Goal: Task Accomplishment & Management: Manage account settings

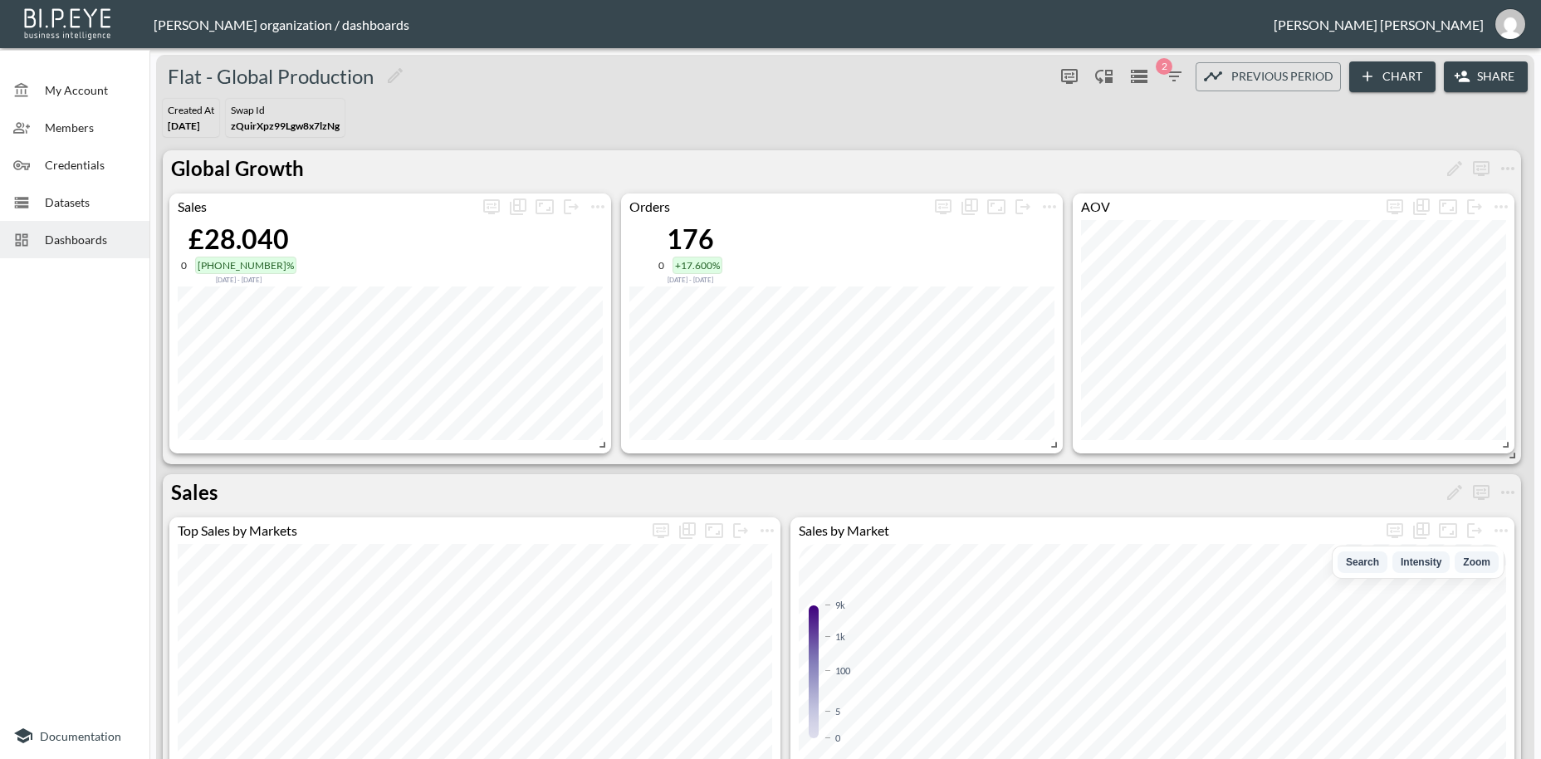
click at [1490, 74] on button "Share" at bounding box center [1485, 76] width 84 height 31
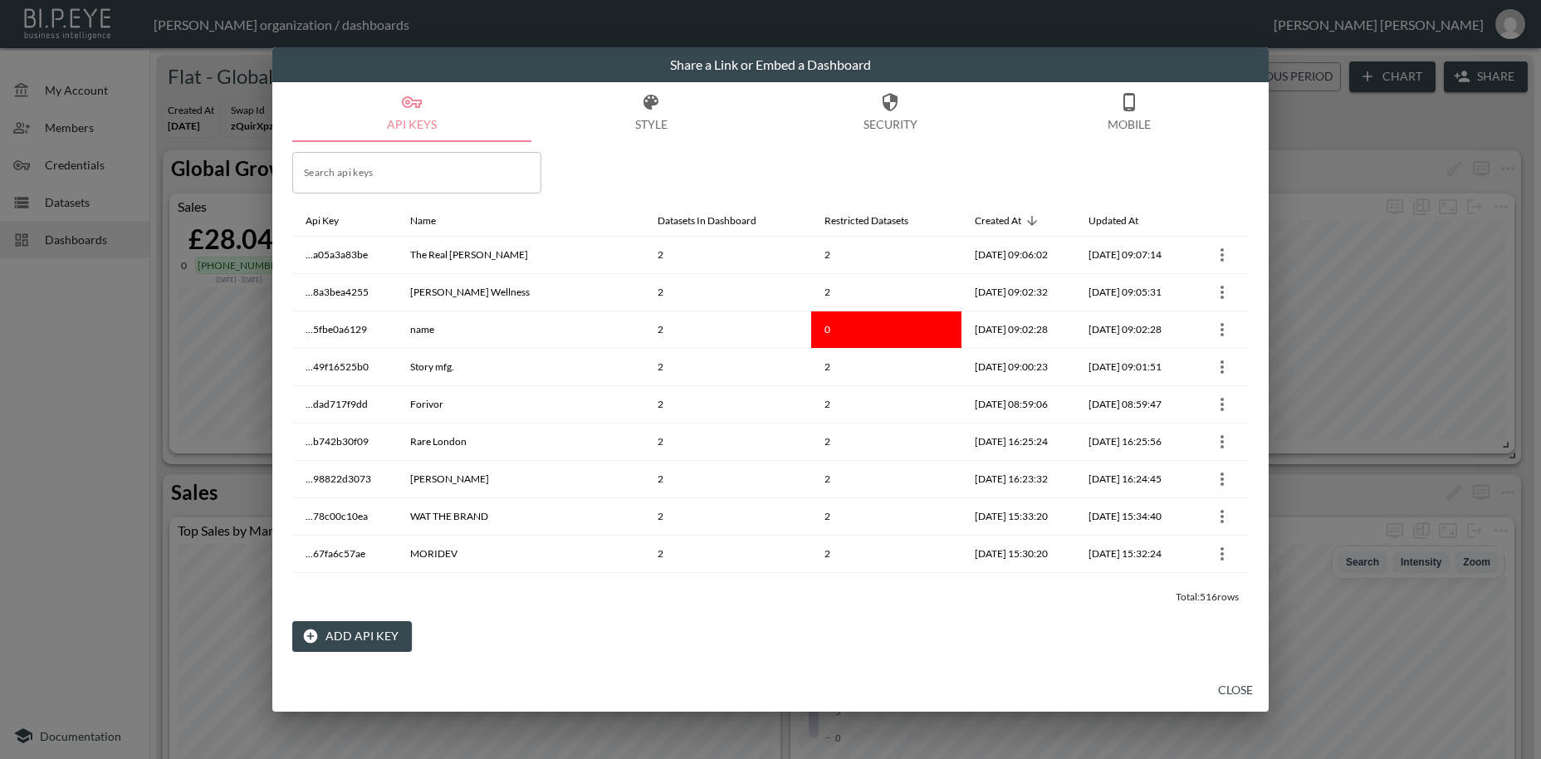
click at [359, 636] on button "Add API Key" at bounding box center [352, 636] width 120 height 31
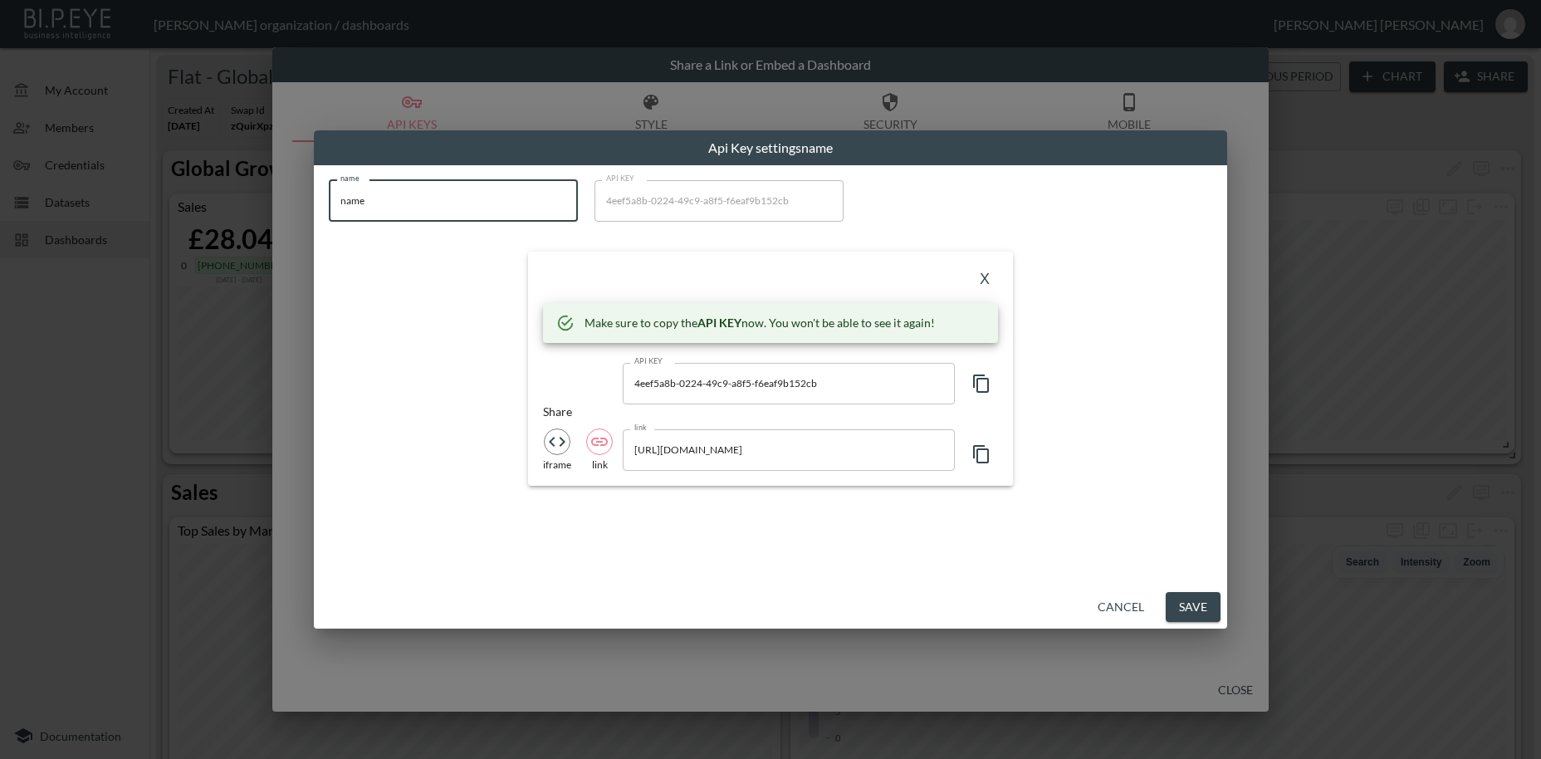
drag, startPoint x: 388, startPoint y: 200, endPoint x: 276, endPoint y: 197, distance: 112.9
click at [329, 193] on input "name" at bounding box center [453, 201] width 249 height 42
paste input "Orseund Iris"
type input "Orseund Iris"
click at [985, 387] on icon "button" at bounding box center [981, 384] width 20 height 20
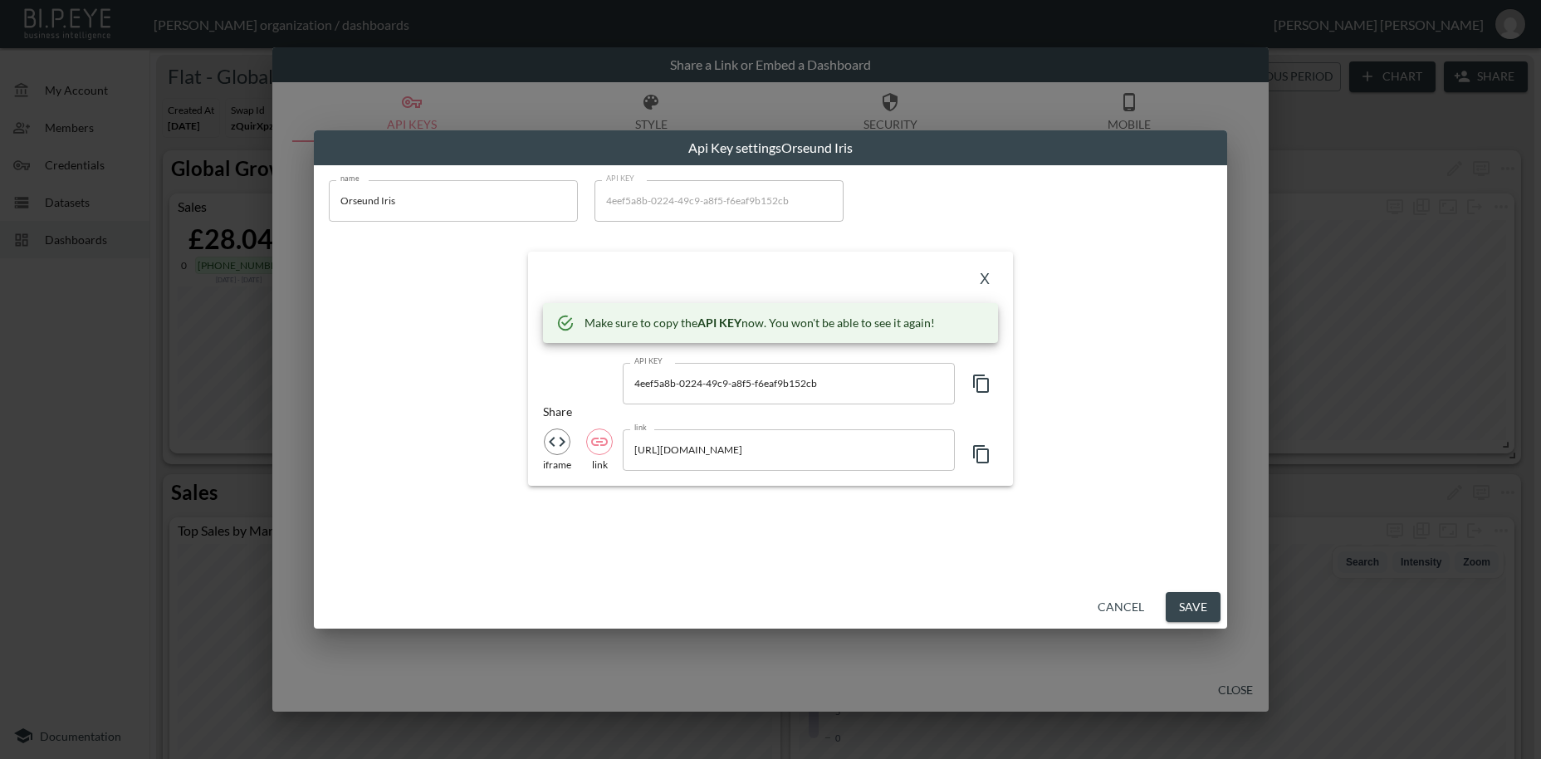
click at [992, 281] on button "X" at bounding box center [984, 279] width 27 height 27
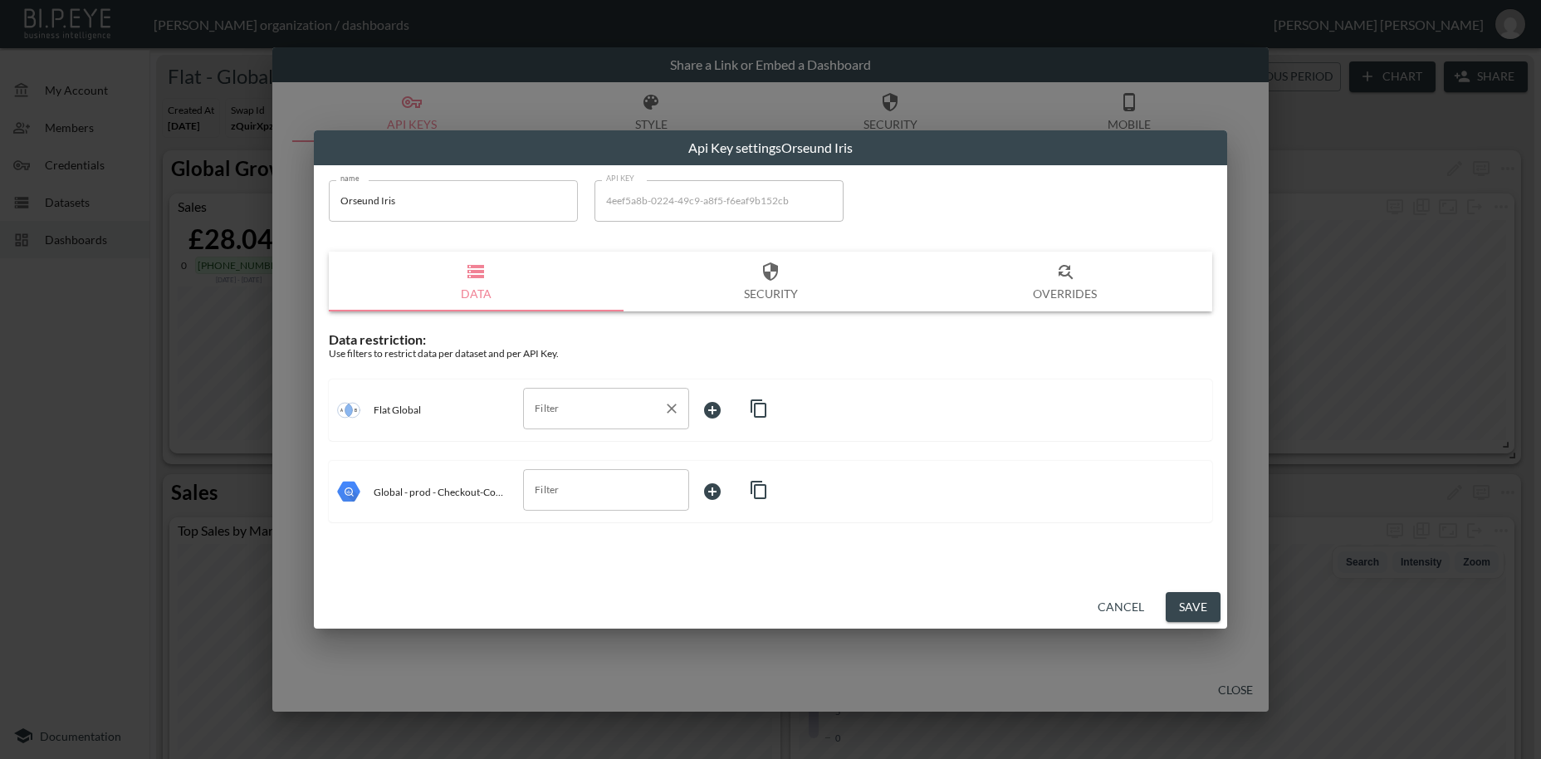
click at [548, 406] on input "Filter" at bounding box center [593, 408] width 126 height 27
click at [568, 502] on span "swapId" at bounding box center [605, 498] width 139 height 15
type input "swapId"
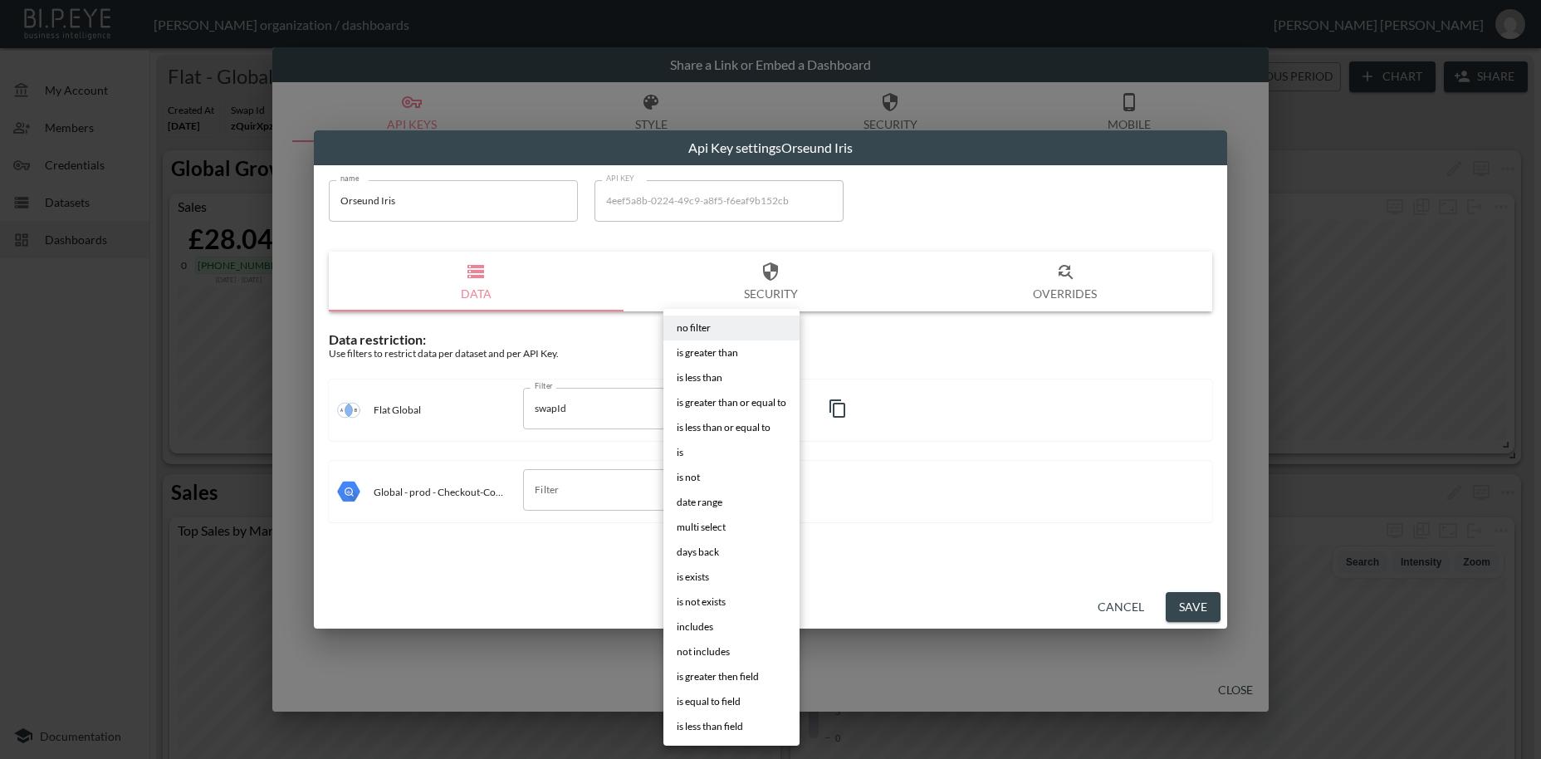
click at [710, 410] on body "BI.P.EYE, Interactive Analytics Dashboards - app [PERSON_NAME] organization / d…" at bounding box center [770, 379] width 1541 height 759
click at [681, 453] on span "is" at bounding box center [680, 452] width 7 height 15
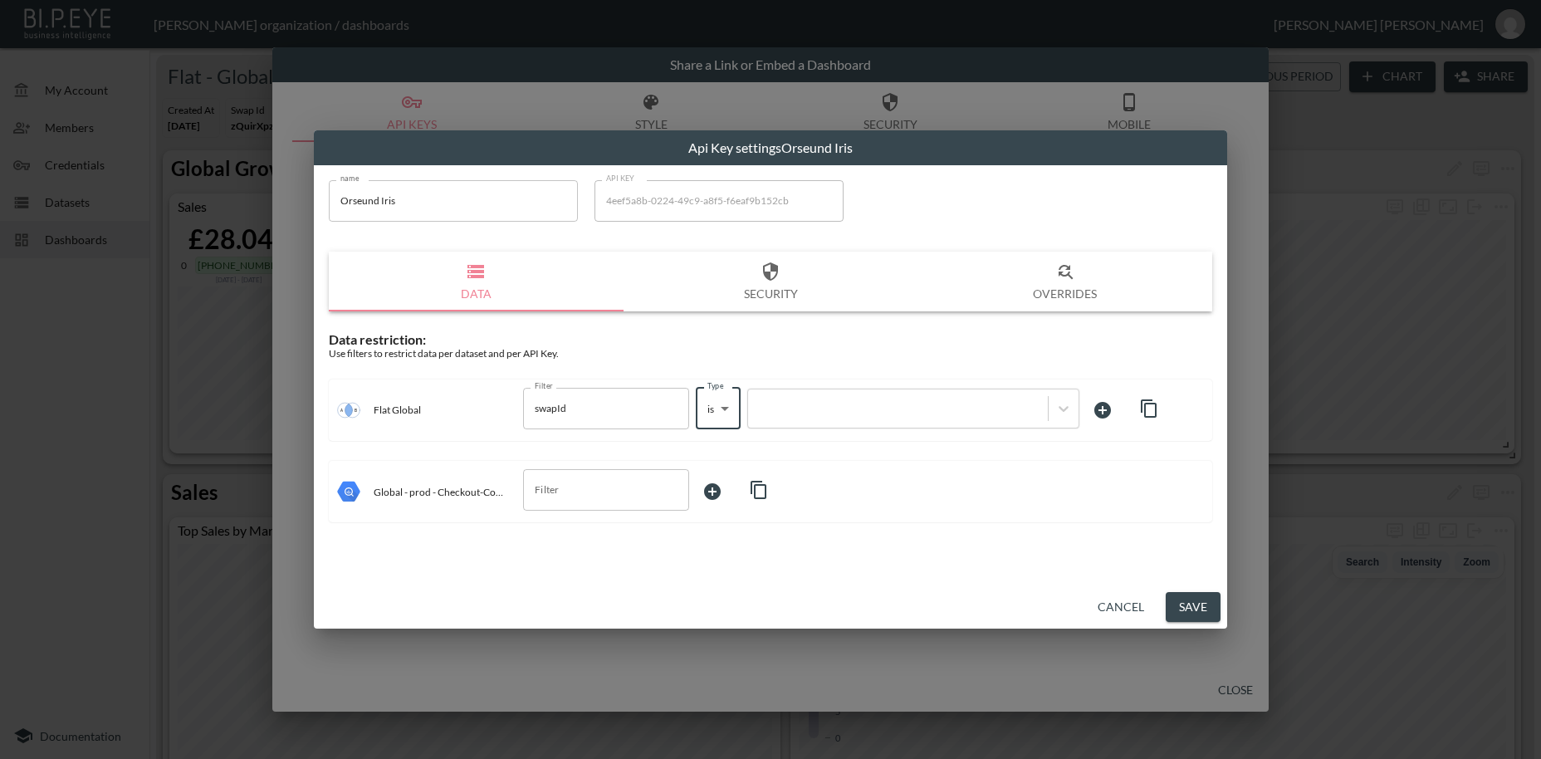
type input "is"
click at [808, 413] on div at bounding box center [897, 408] width 283 height 16
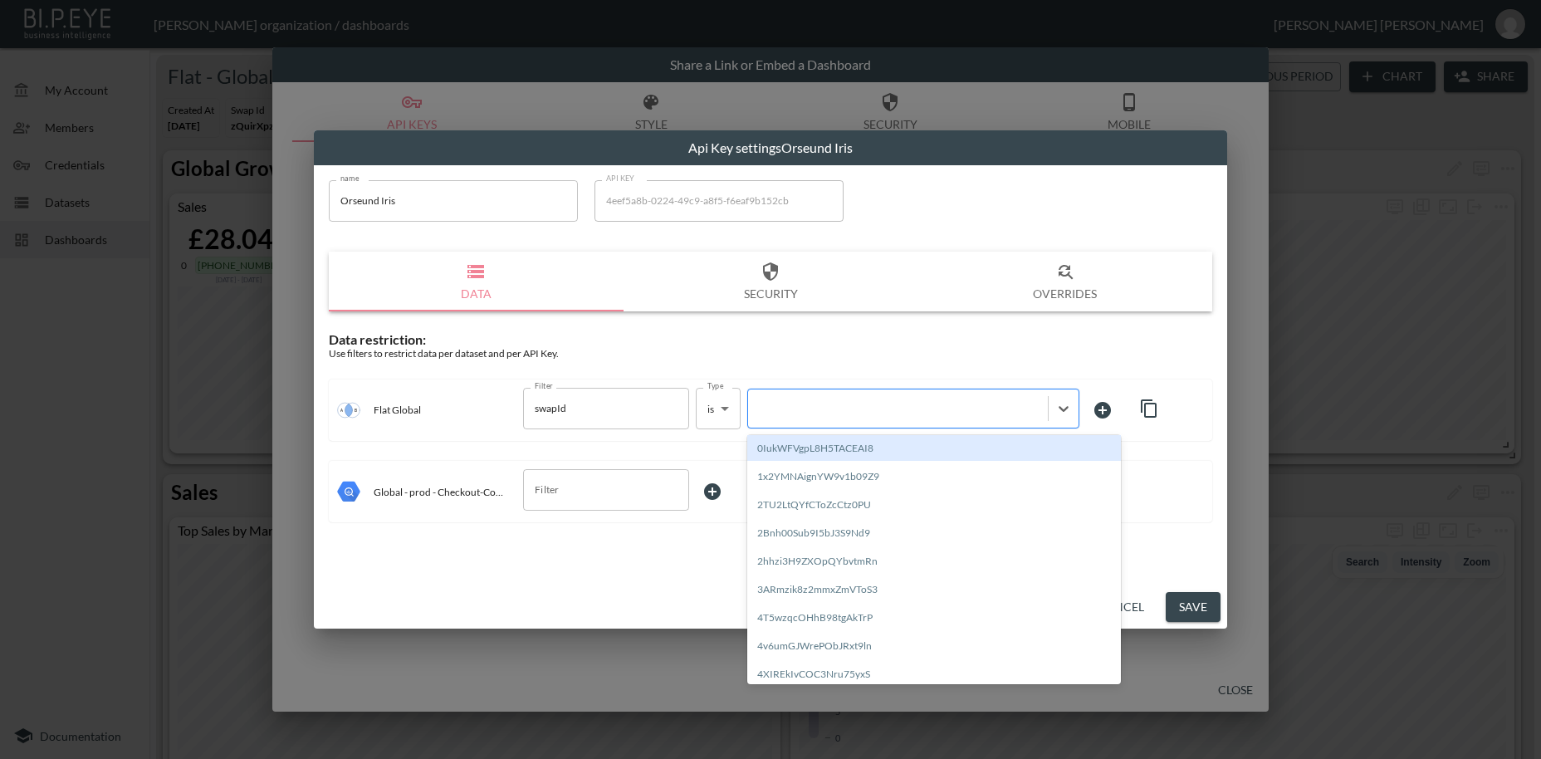
paste input "0Ns4d3qq30xmeVfkHtWi"
type input "0Ns4d3qq30xmeVfkHtWi"
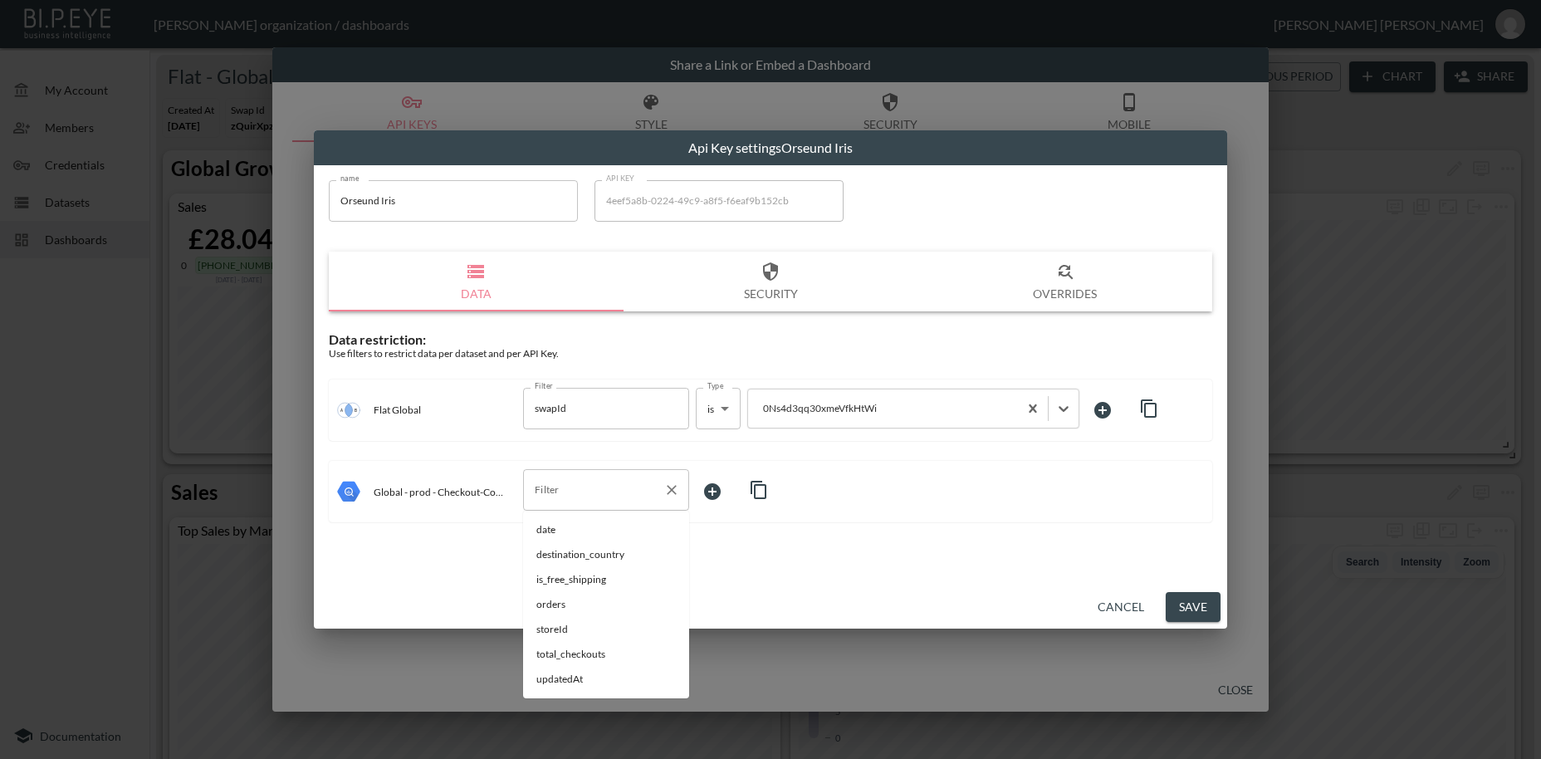
click at [574, 505] on div "Filter" at bounding box center [606, 490] width 166 height 42
click at [556, 630] on span "storeId" at bounding box center [605, 629] width 139 height 15
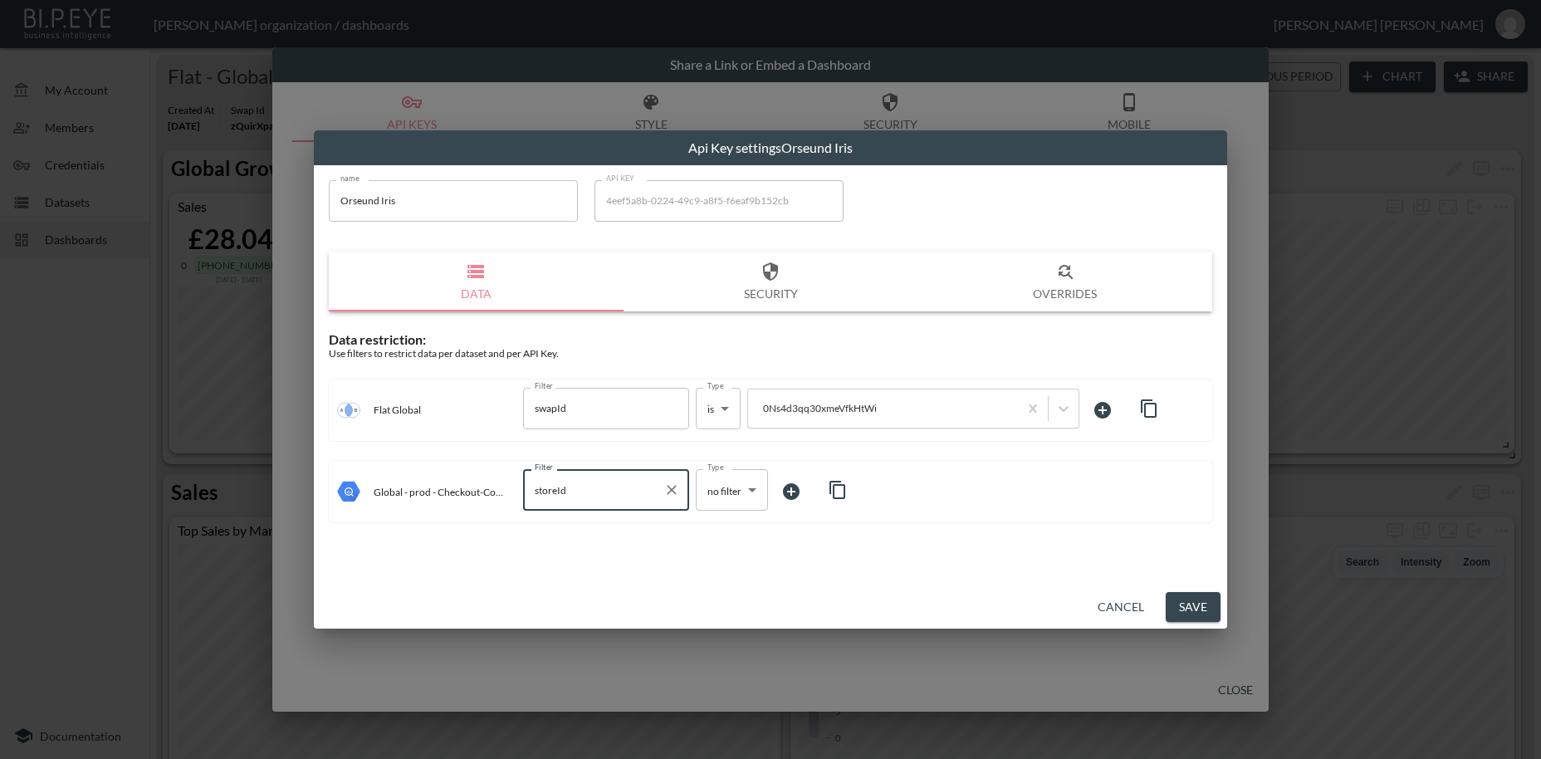
type input "storeId"
click at [711, 486] on body "BI.P.EYE, Interactive Analytics Dashboards - app [PERSON_NAME] organization / d…" at bounding box center [770, 379] width 1541 height 759
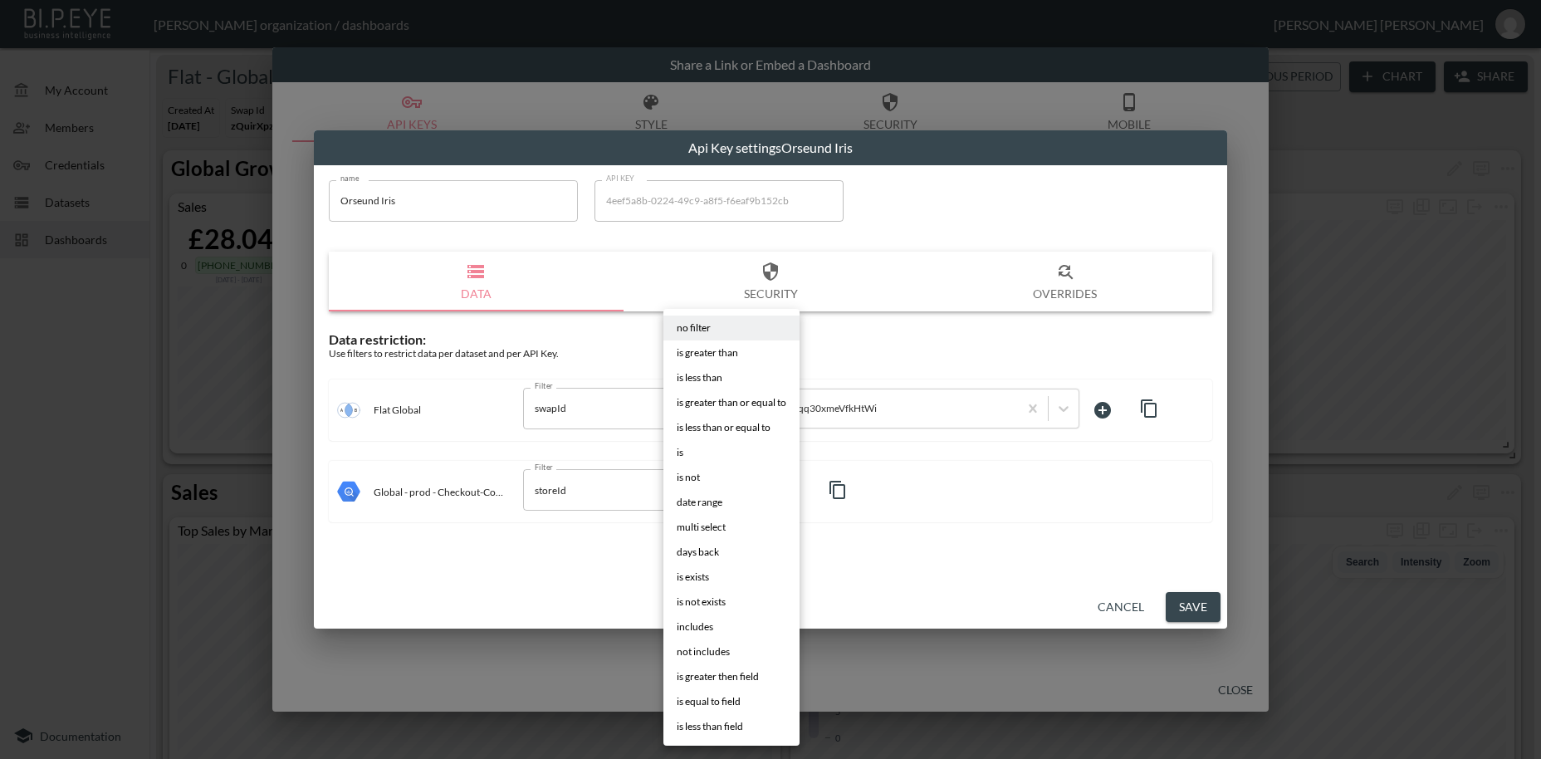
click at [681, 448] on span "is" at bounding box center [680, 452] width 7 height 15
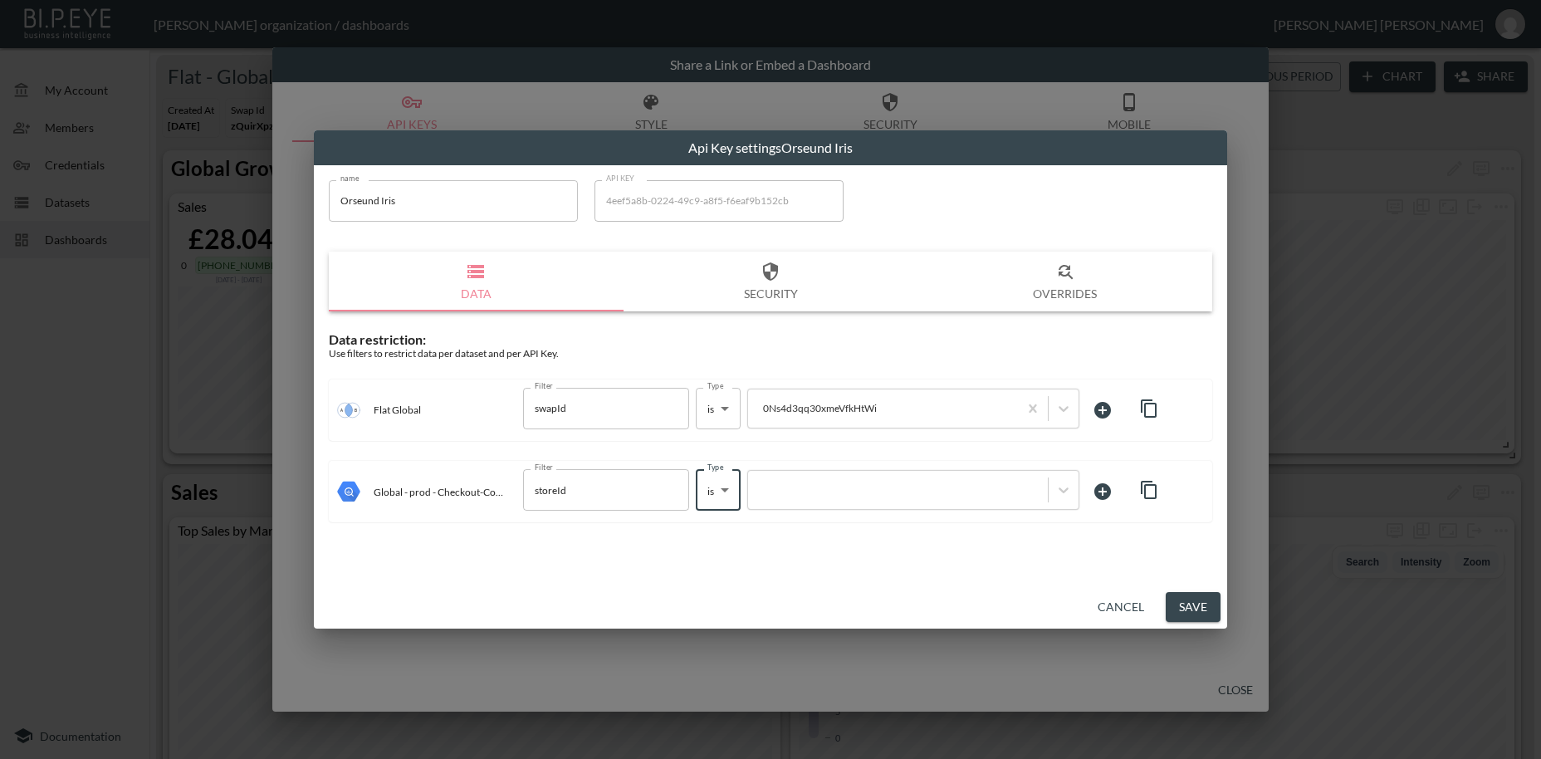
type input "is"
click at [822, 492] on div at bounding box center [897, 490] width 283 height 16
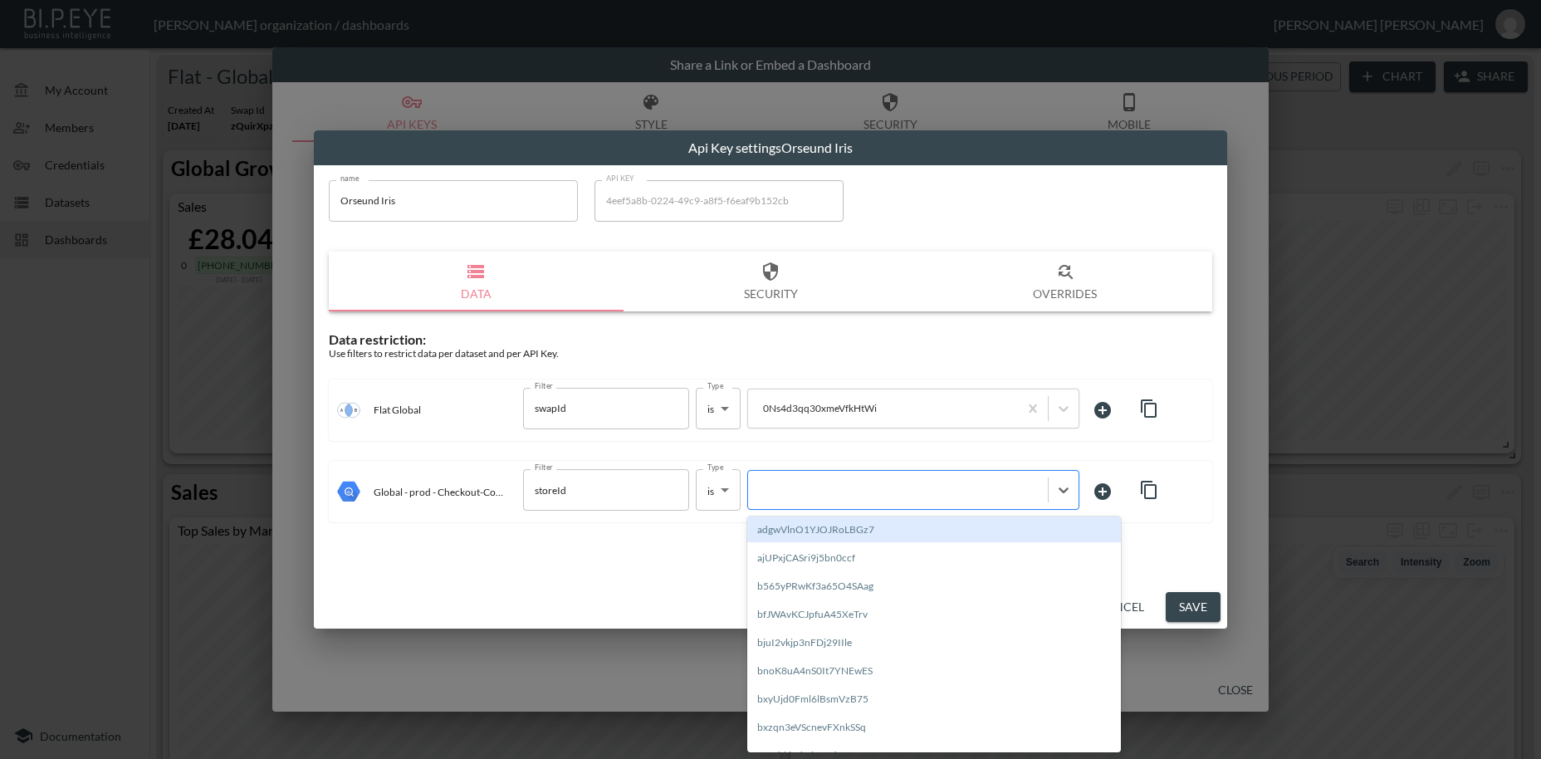
paste input "0Ns4d3qq30xmeVfkHtWi"
type input "0Ns4d3qq30xmeVfkHtWi"
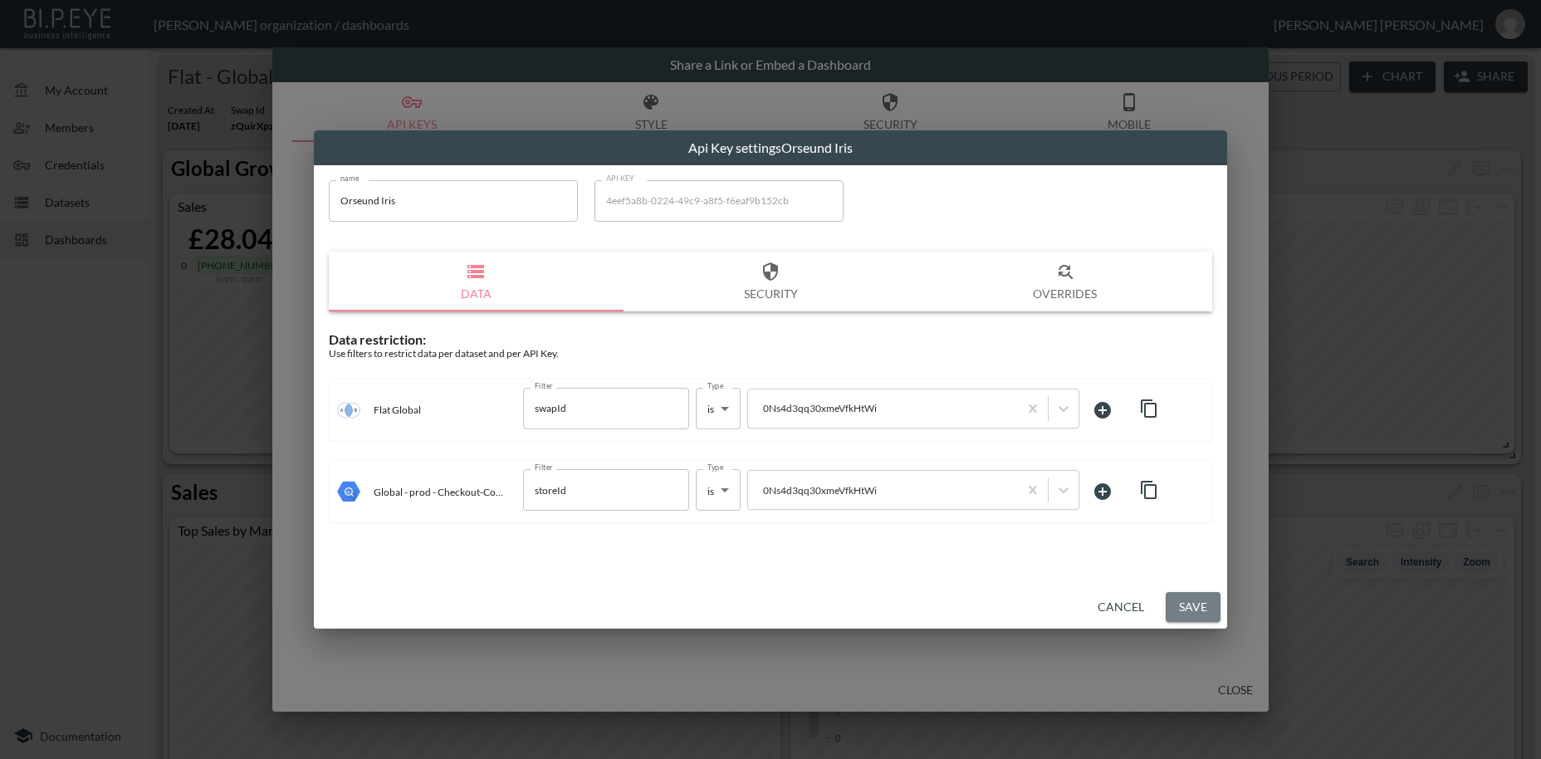
click at [1175, 605] on button "Save" at bounding box center [1192, 607] width 55 height 31
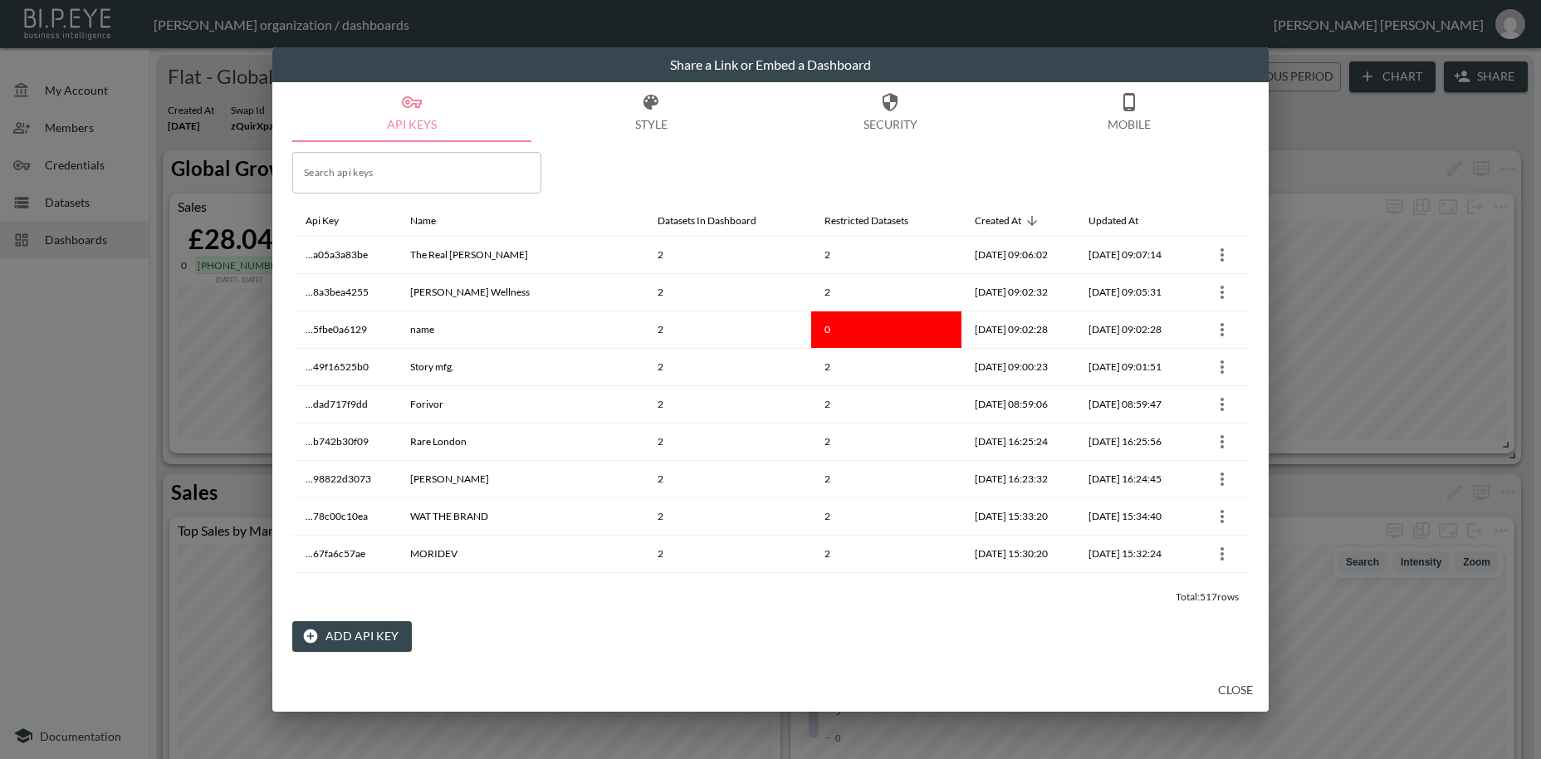
click at [392, 178] on input "Search api keys" at bounding box center [416, 173] width 249 height 42
paste input "Orseund Iris"
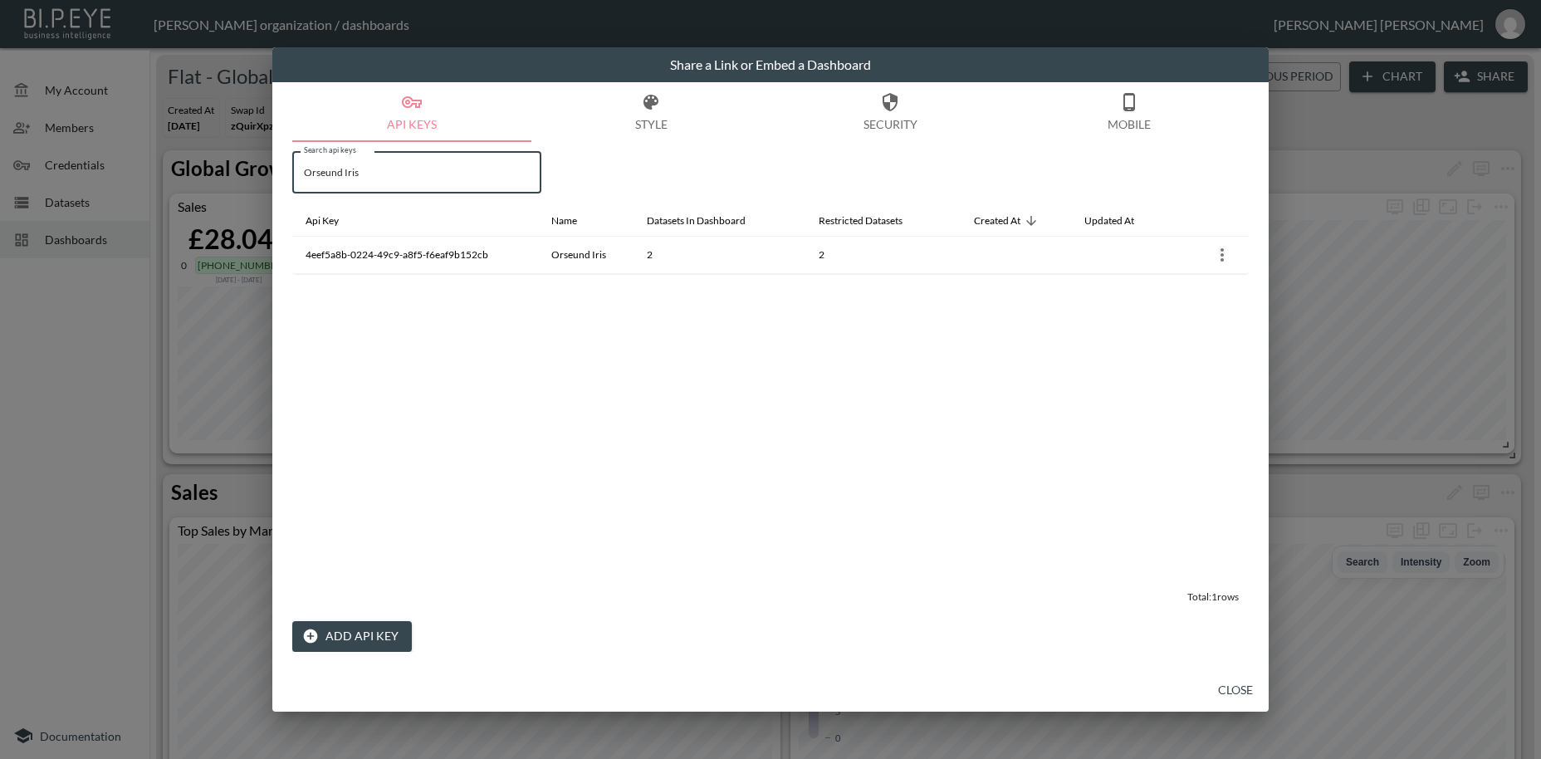
type input "Orseund Iris"
click at [1224, 691] on button "Close" at bounding box center [1235, 690] width 53 height 31
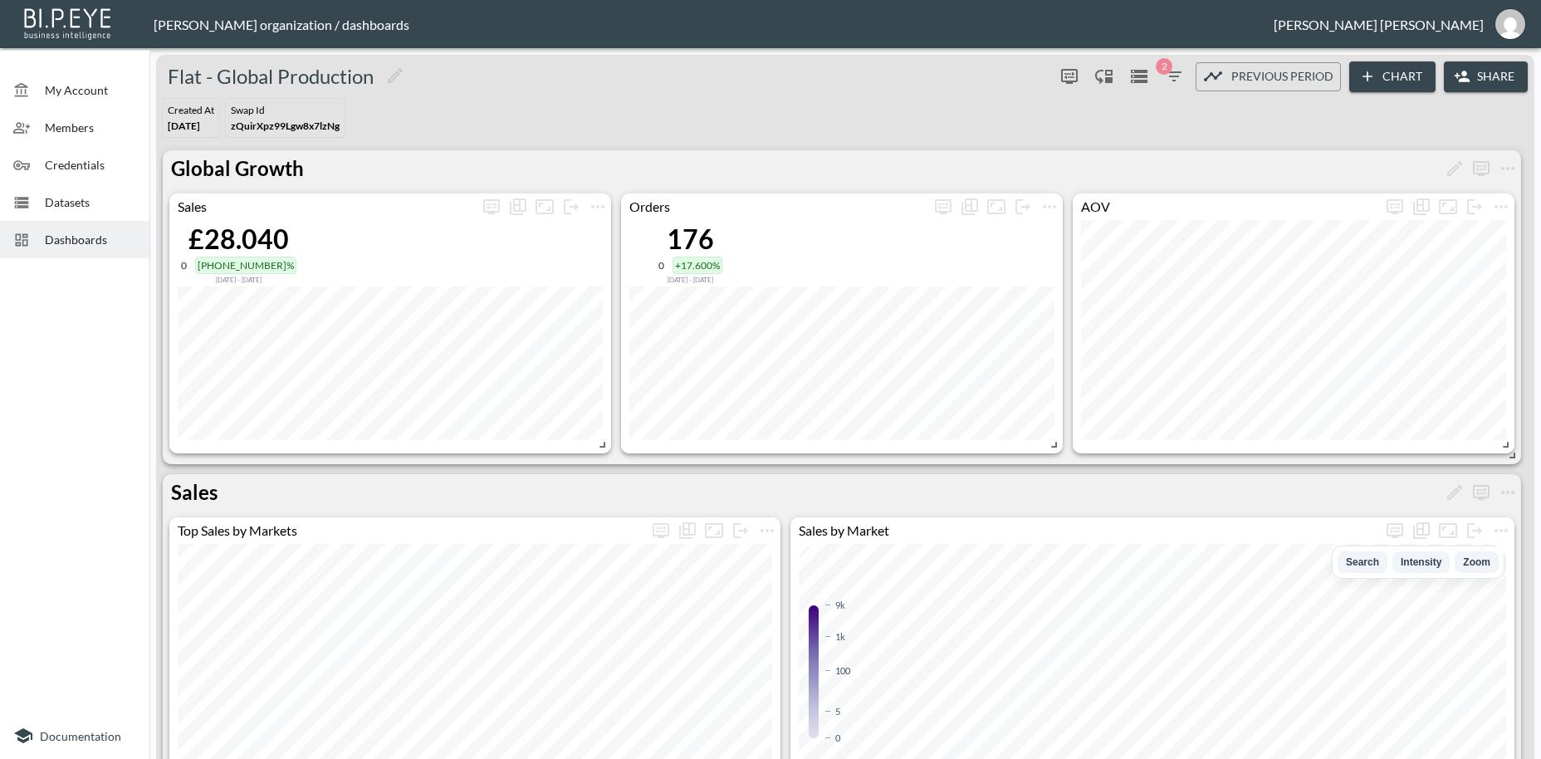
click at [86, 164] on span "Credentials" at bounding box center [90, 164] width 91 height 17
click at [69, 167] on span "Credentials" at bounding box center [90, 164] width 91 height 17
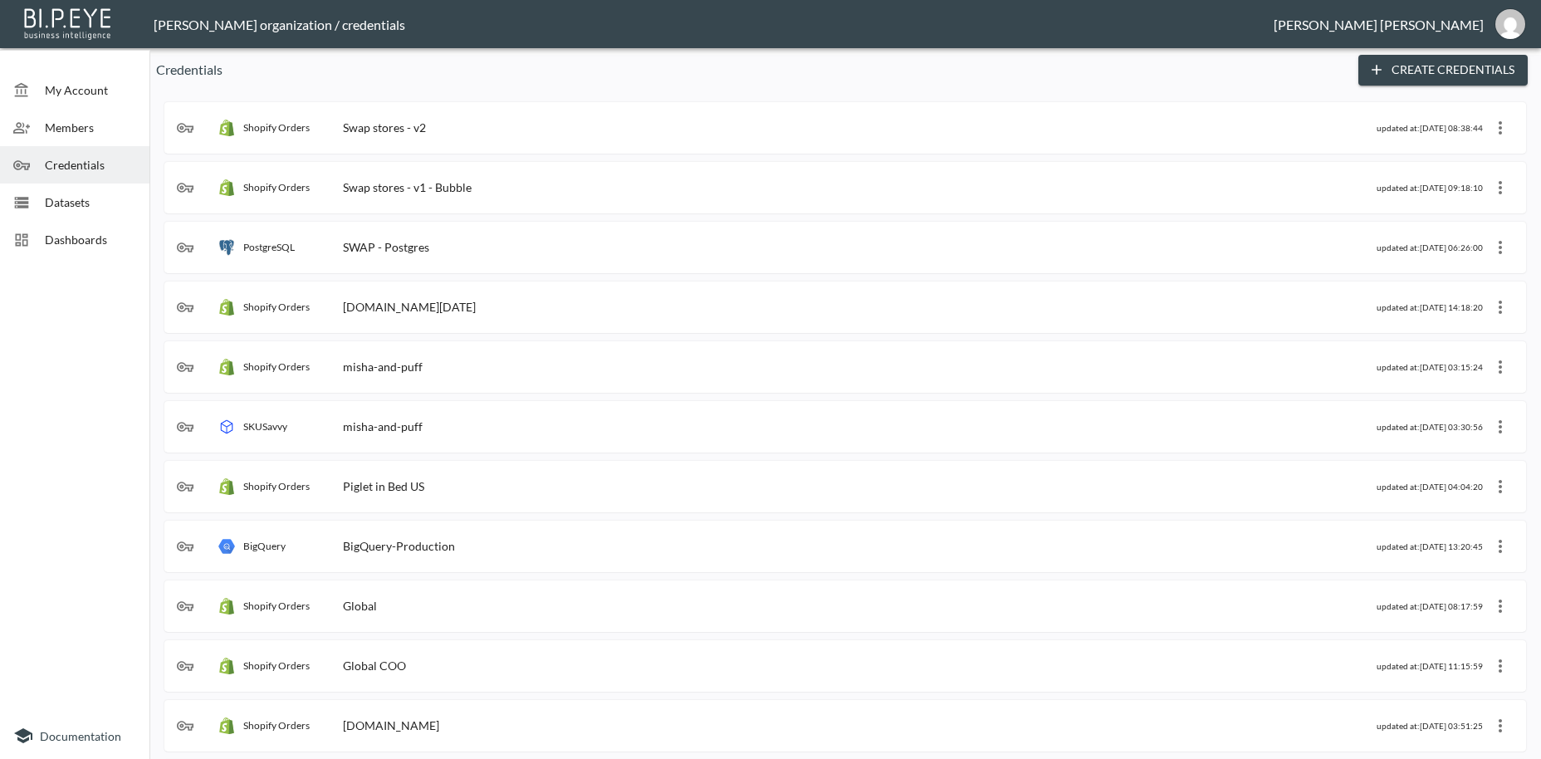
click at [389, 128] on div "Swap stores - v2" at bounding box center [384, 127] width 83 height 14
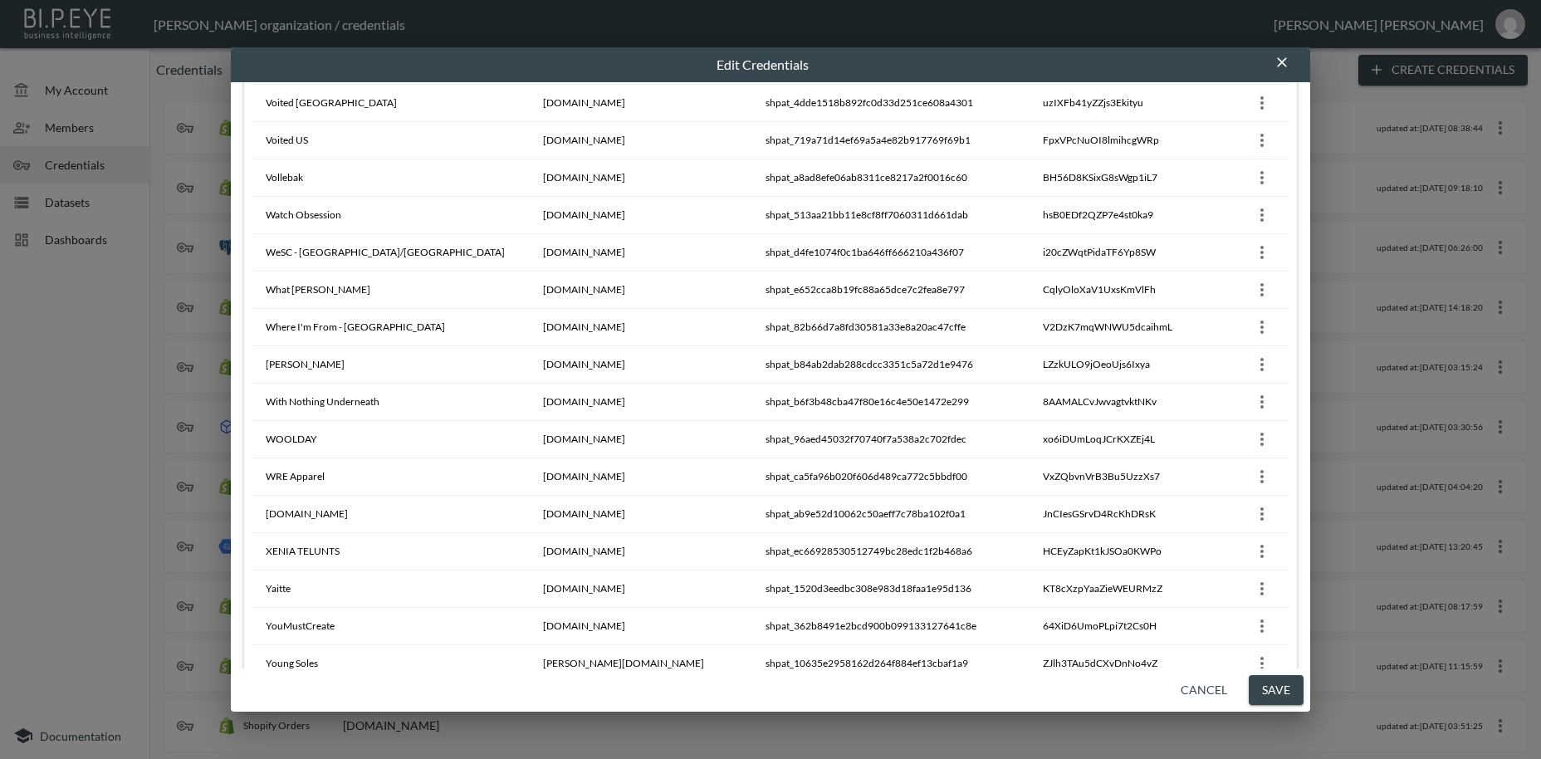
scroll to position [14431, 0]
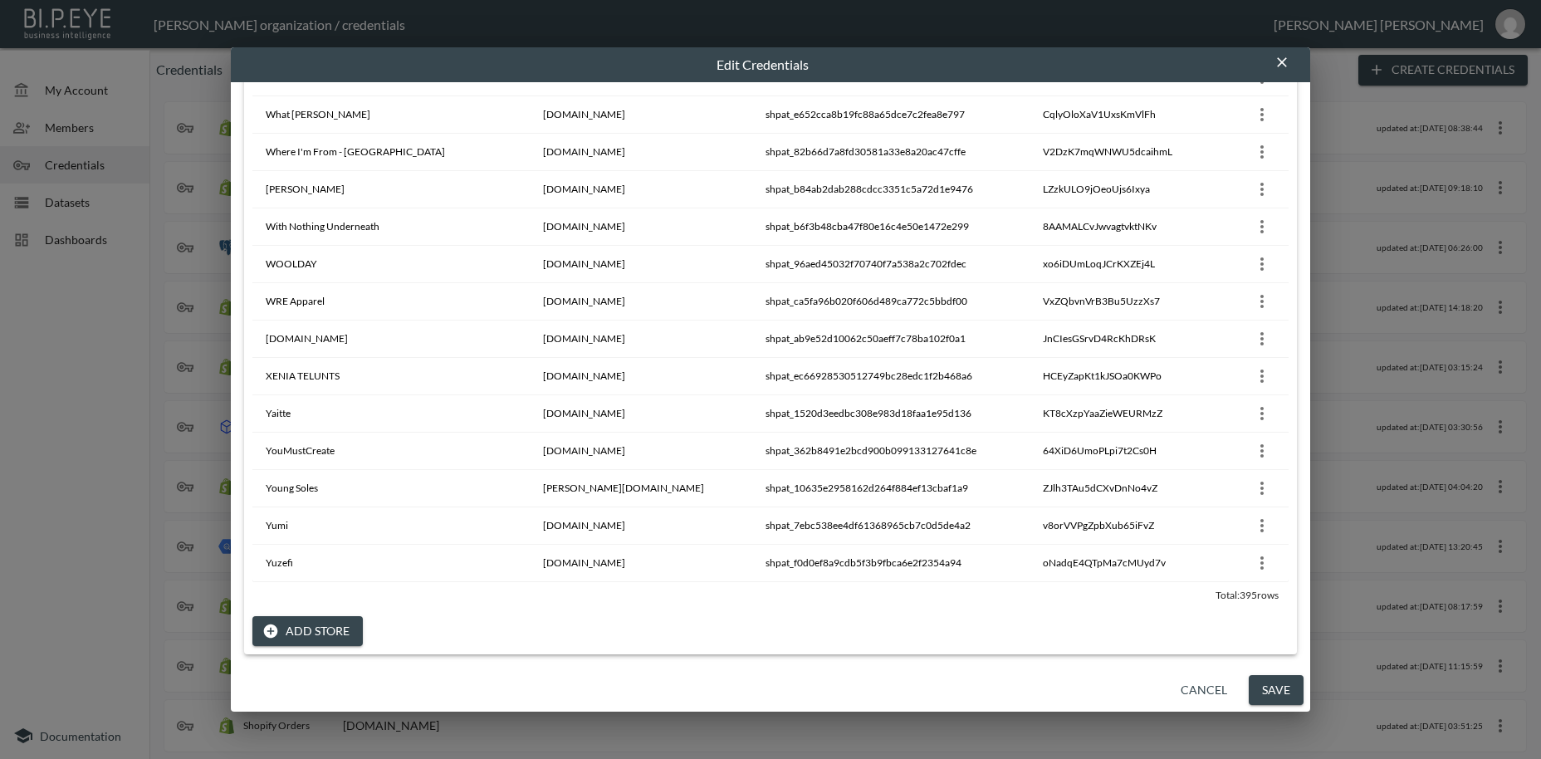
click at [316, 630] on button "Add Store" at bounding box center [307, 631] width 110 height 31
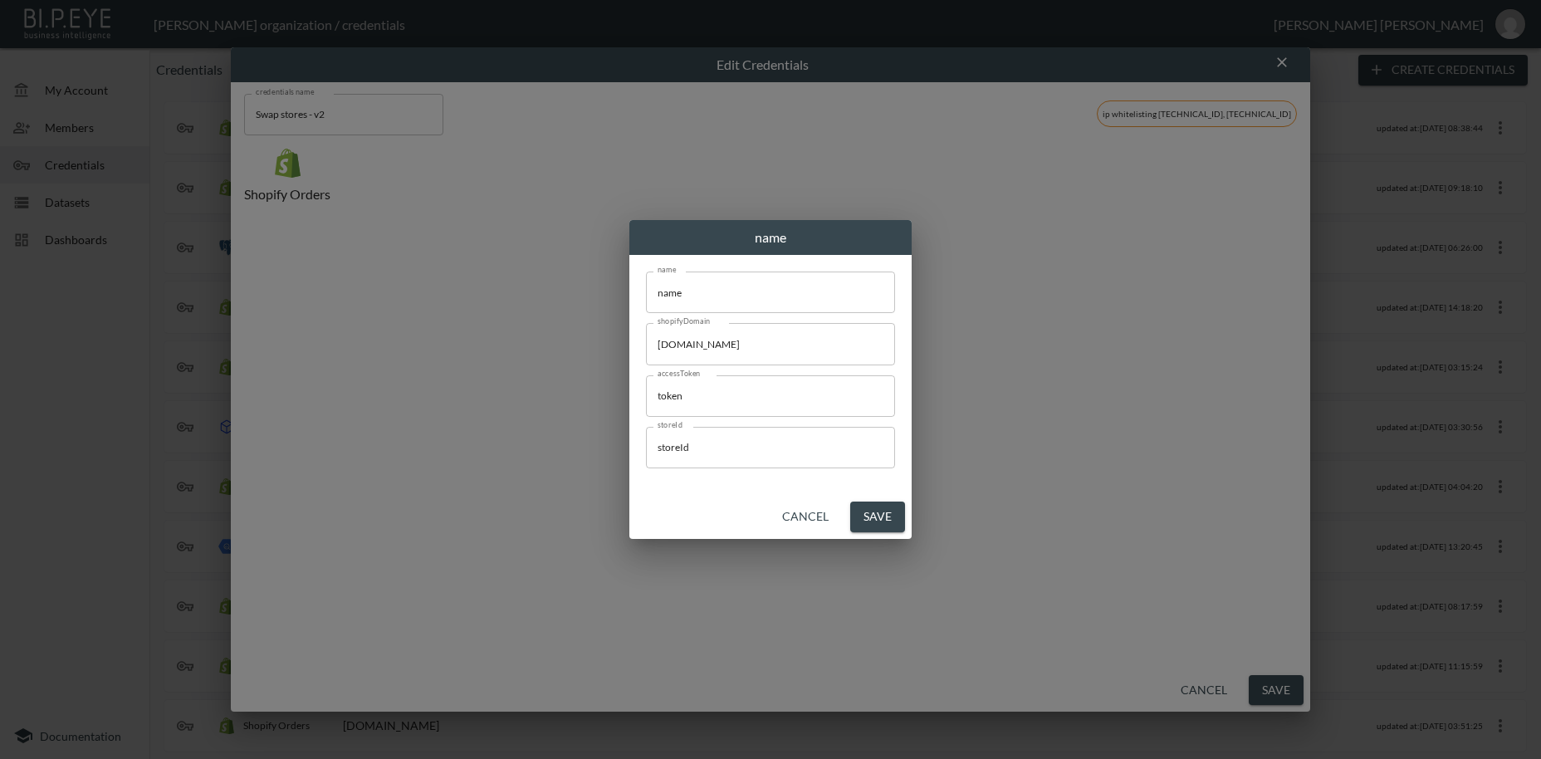
scroll to position [0, 0]
drag, startPoint x: 715, startPoint y: 299, endPoint x: 635, endPoint y: 287, distance: 80.5
click at [646, 287] on input "name" at bounding box center [770, 292] width 249 height 42
paste input "Orseund Iris"
type input "Orseund Iris"
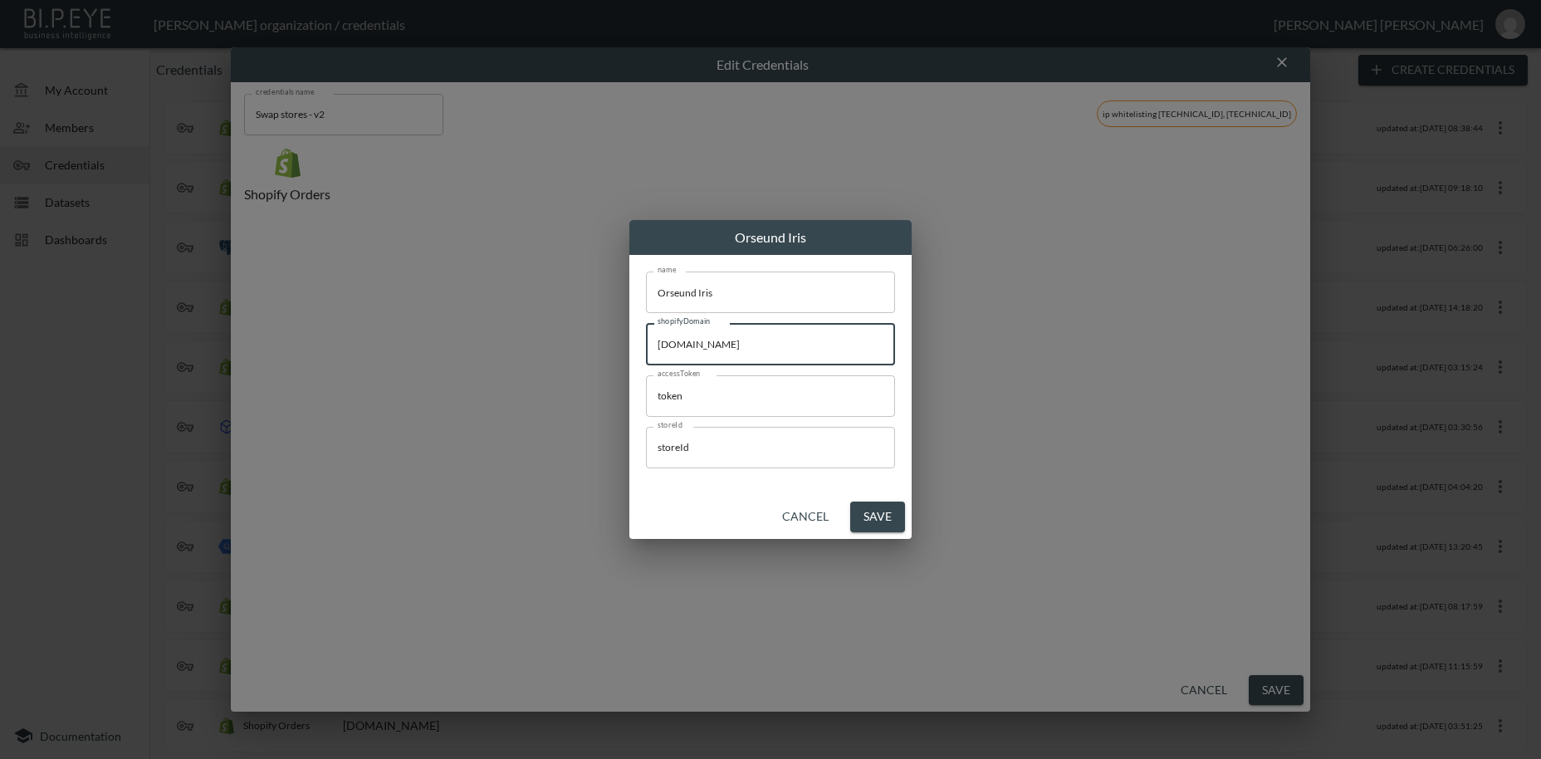
drag, startPoint x: 801, startPoint y: 345, endPoint x: 618, endPoint y: 334, distance: 183.0
click at [646, 334] on input "[DOMAIN_NAME]" at bounding box center [770, 344] width 249 height 42
paste input "lovelight33"
type input "[DOMAIN_NAME]"
drag, startPoint x: 740, startPoint y: 392, endPoint x: 624, endPoint y: 388, distance: 116.3
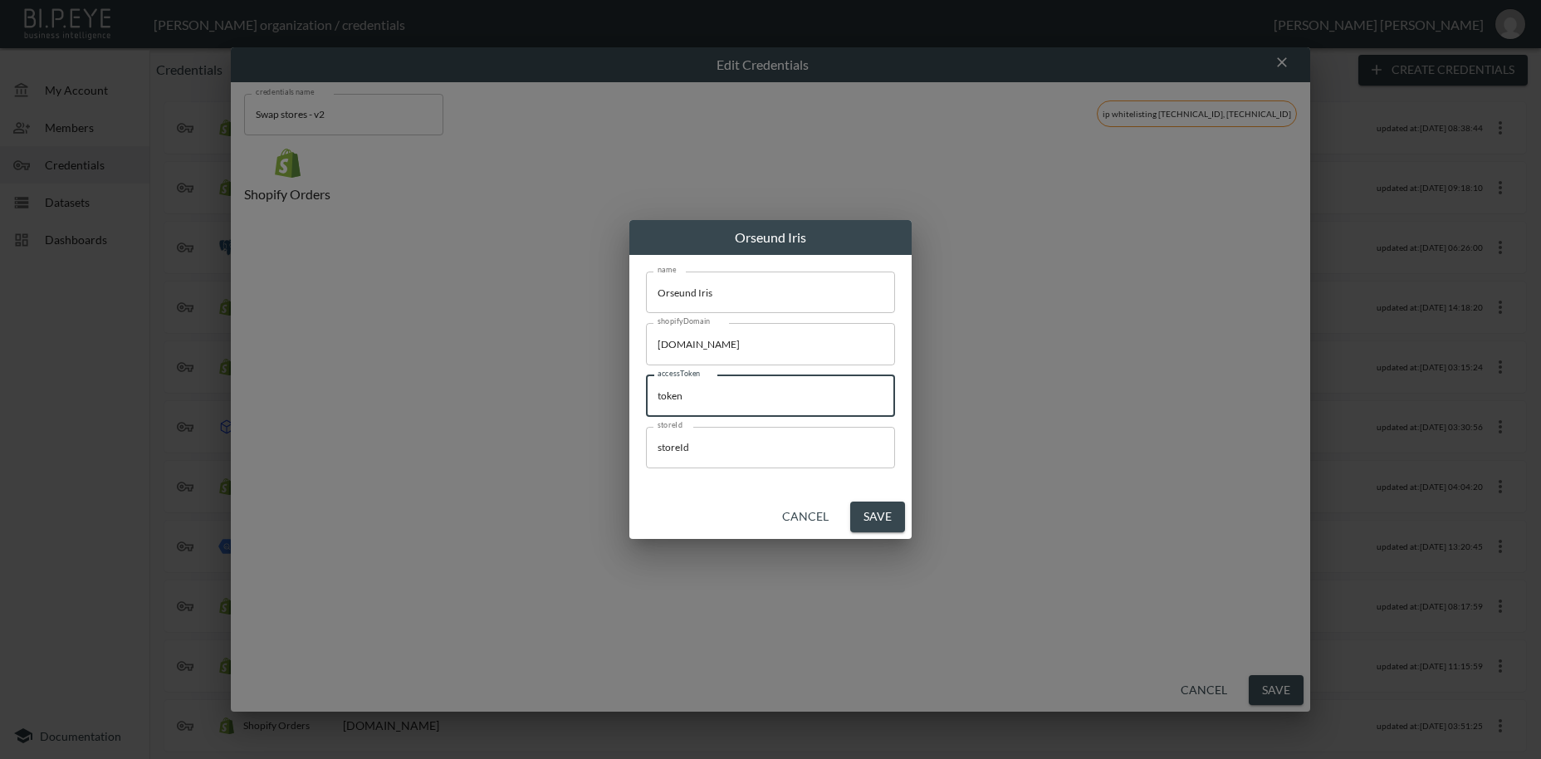
click at [646, 388] on input "token" at bounding box center [770, 396] width 249 height 42
paste input "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"
type input "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"
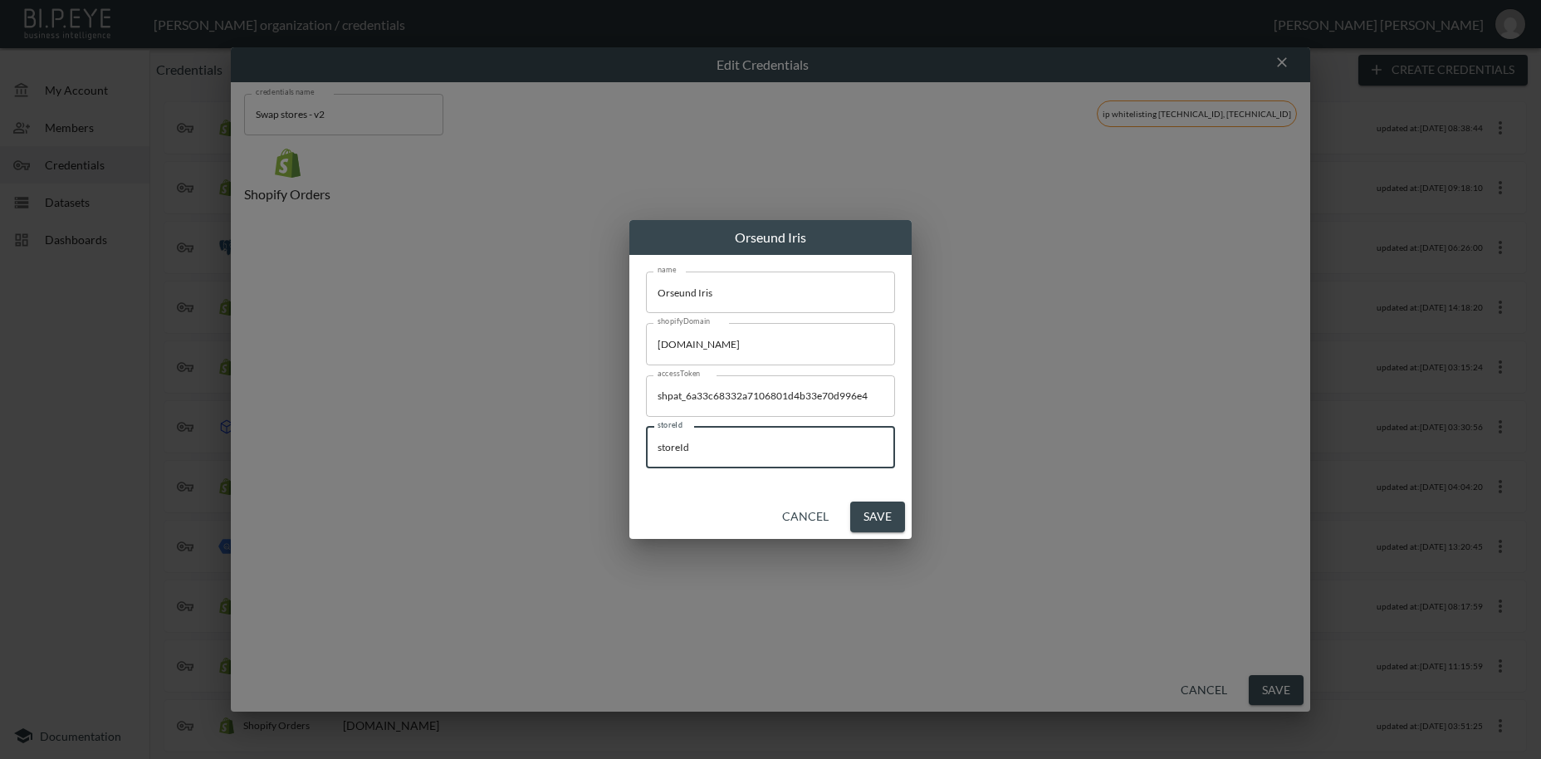
drag, startPoint x: 706, startPoint y: 448, endPoint x: 655, endPoint y: 476, distance: 57.6
click at [646, 446] on input "storeId" at bounding box center [770, 448] width 249 height 42
paste input "0Ns4d3qq30xmeVfkHtWi"
type input "0Ns4d3qq30xmeVfkHtWi"
click at [891, 522] on button "Save" at bounding box center [877, 516] width 55 height 31
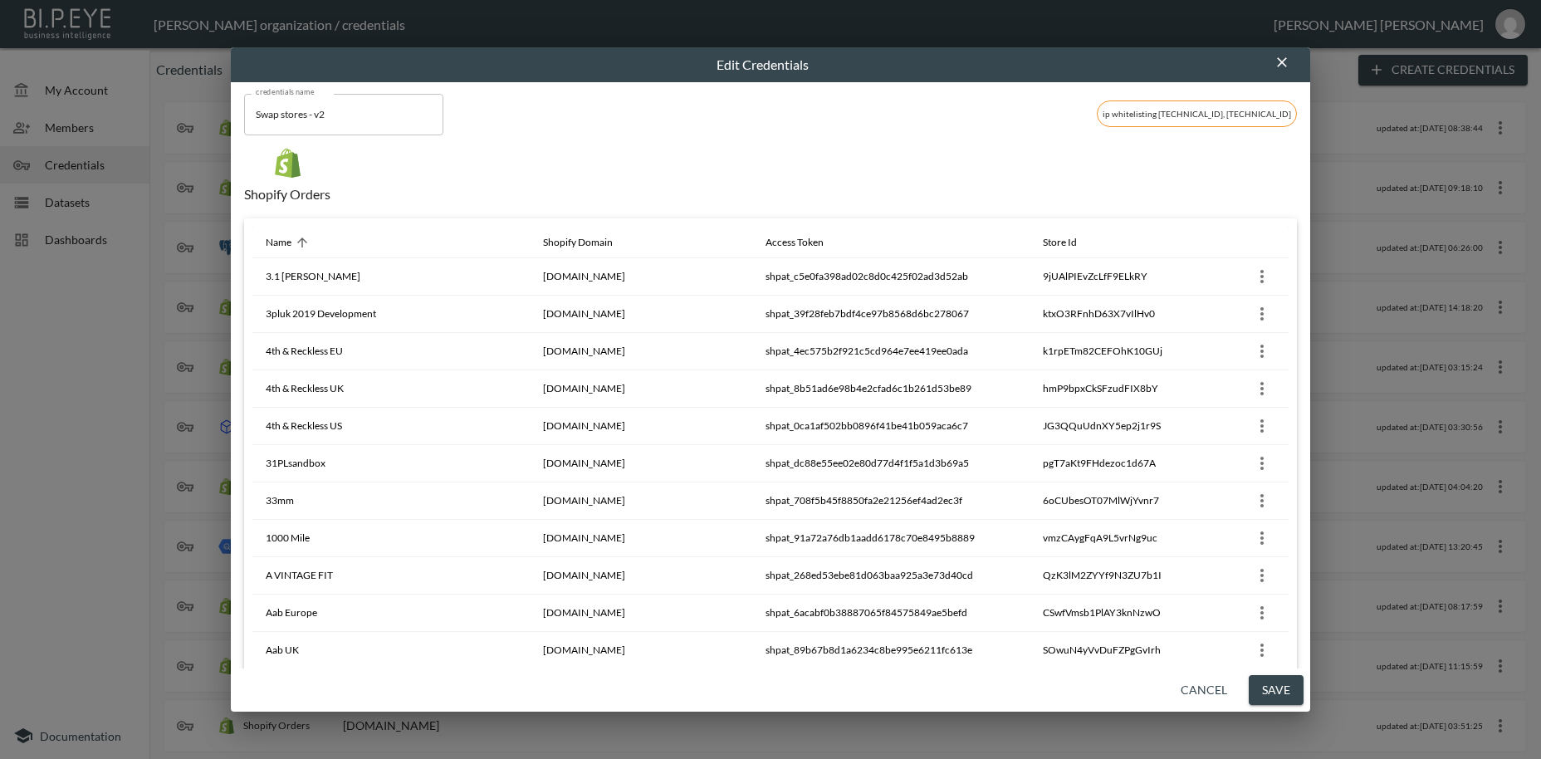
click at [1287, 696] on button "Save" at bounding box center [1275, 690] width 55 height 31
